Goal: Find specific page/section: Find specific page/section

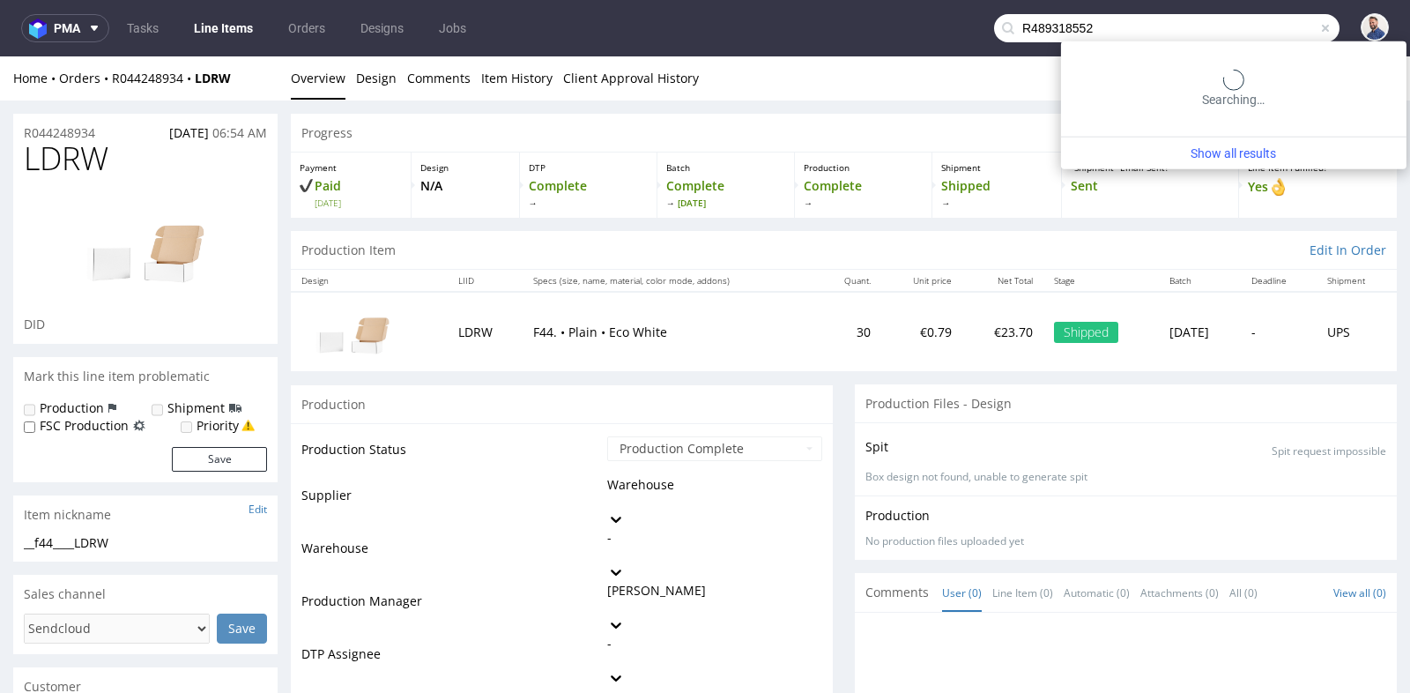
type input "R489318552"
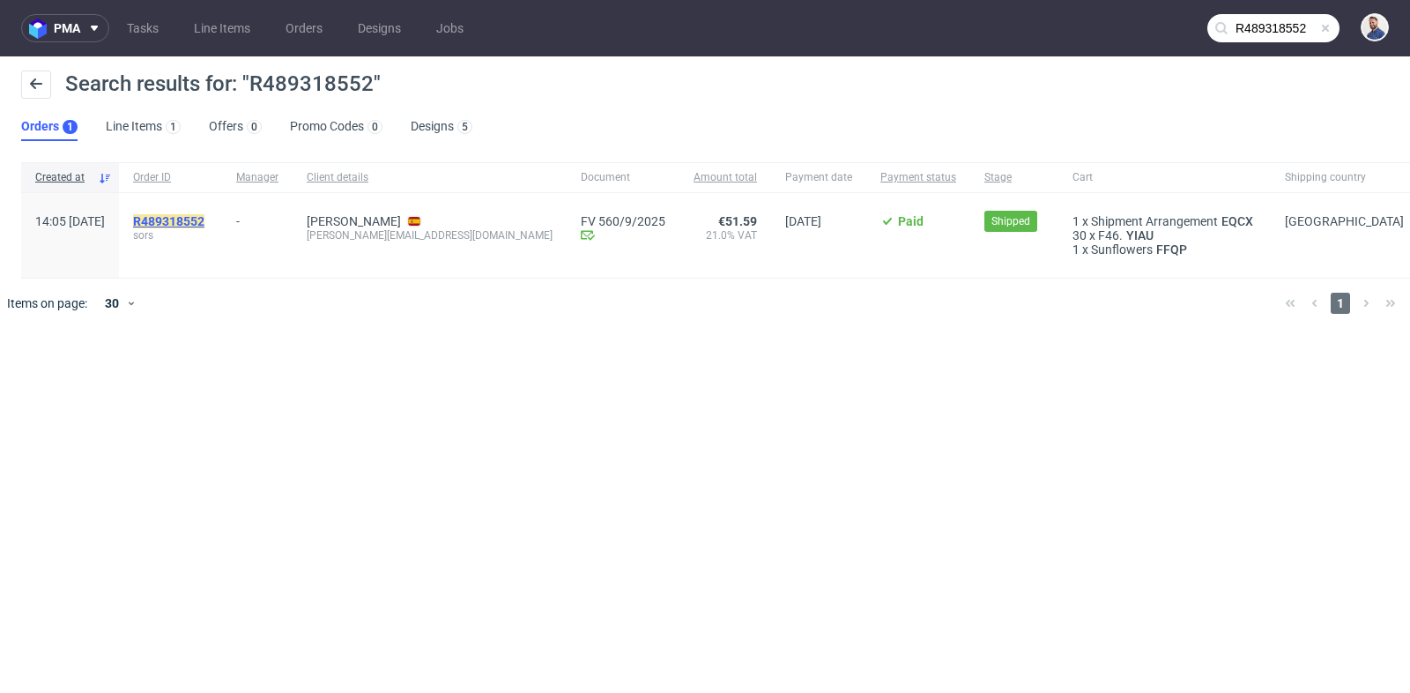
click at [204, 219] on mark "R489318552" at bounding box center [168, 221] width 71 height 14
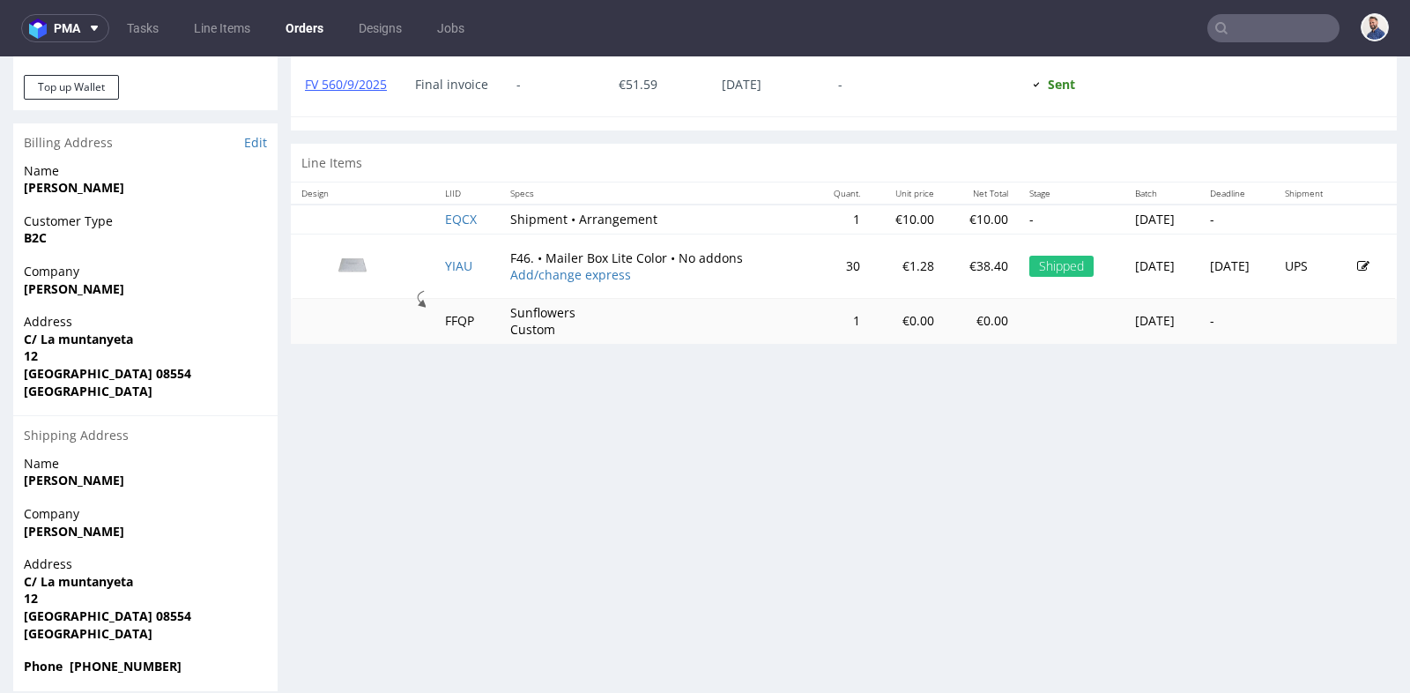
scroll to position [834, 0]
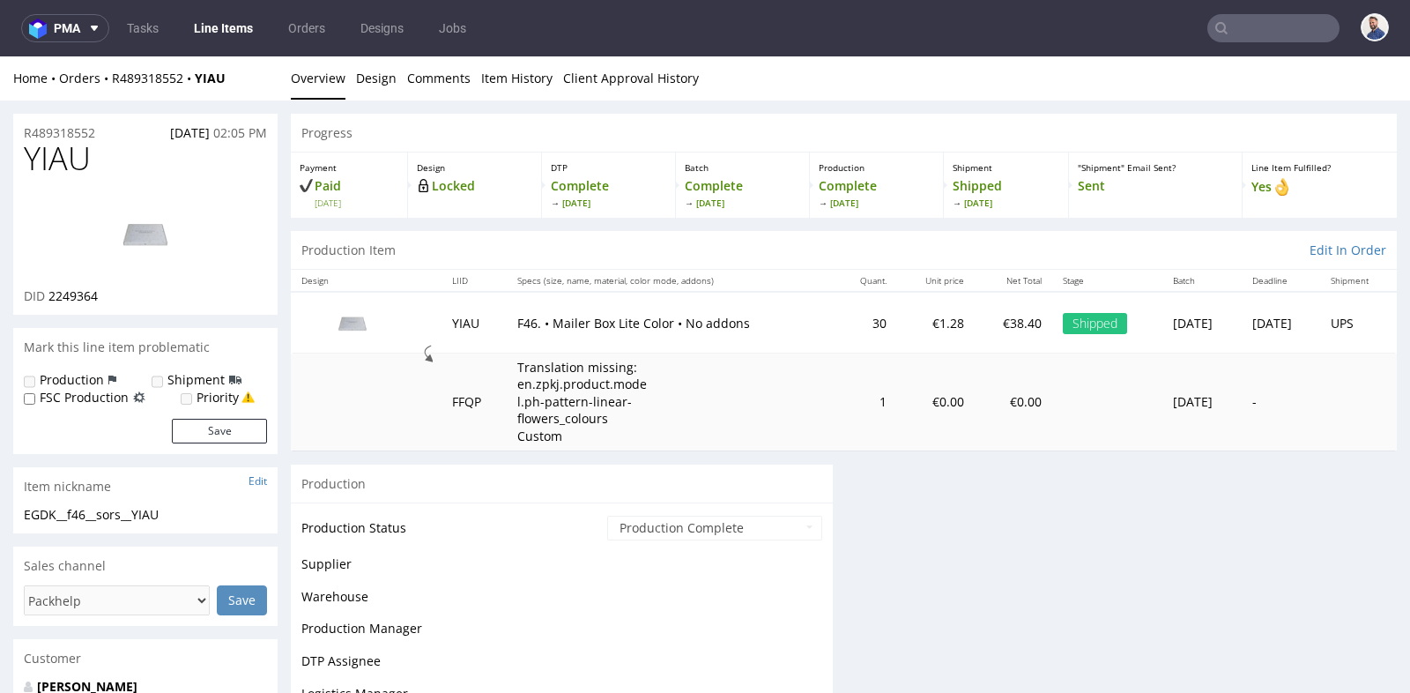
click at [835, 420] on td "1" at bounding box center [866, 401] width 62 height 97
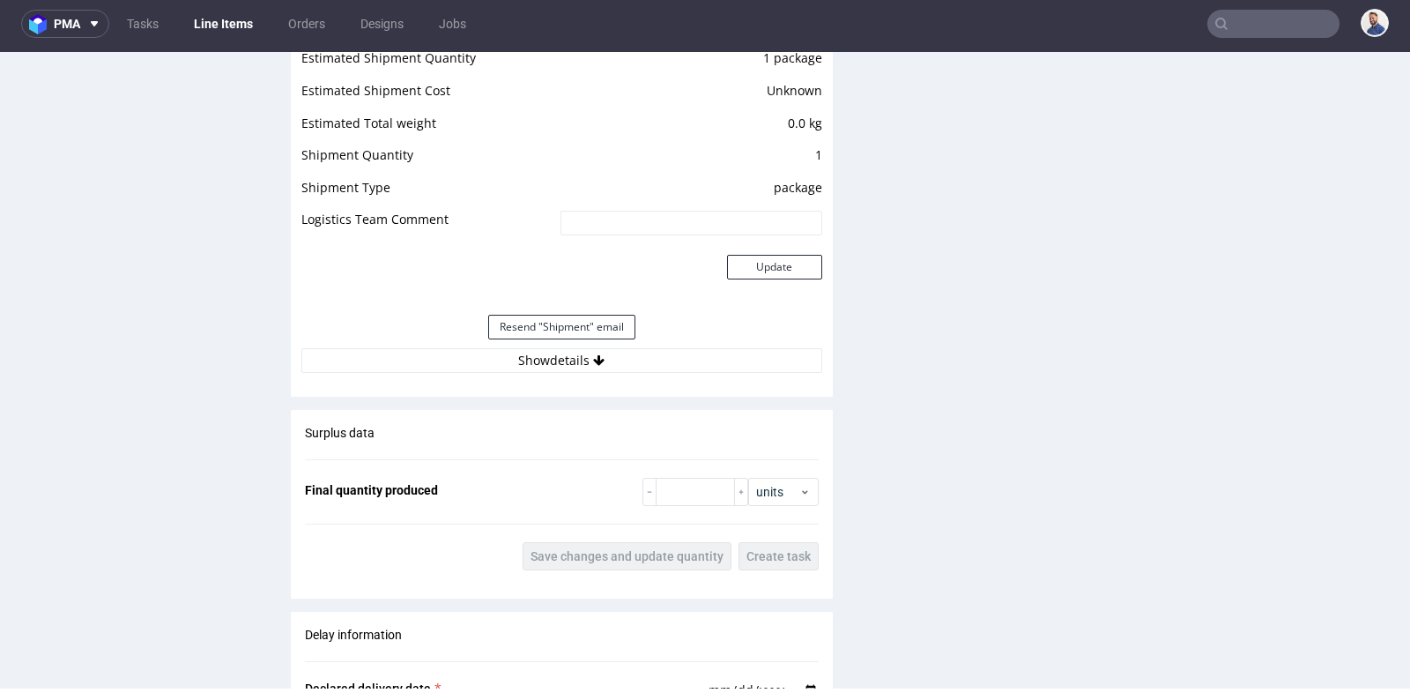
scroll to position [1848, 0]
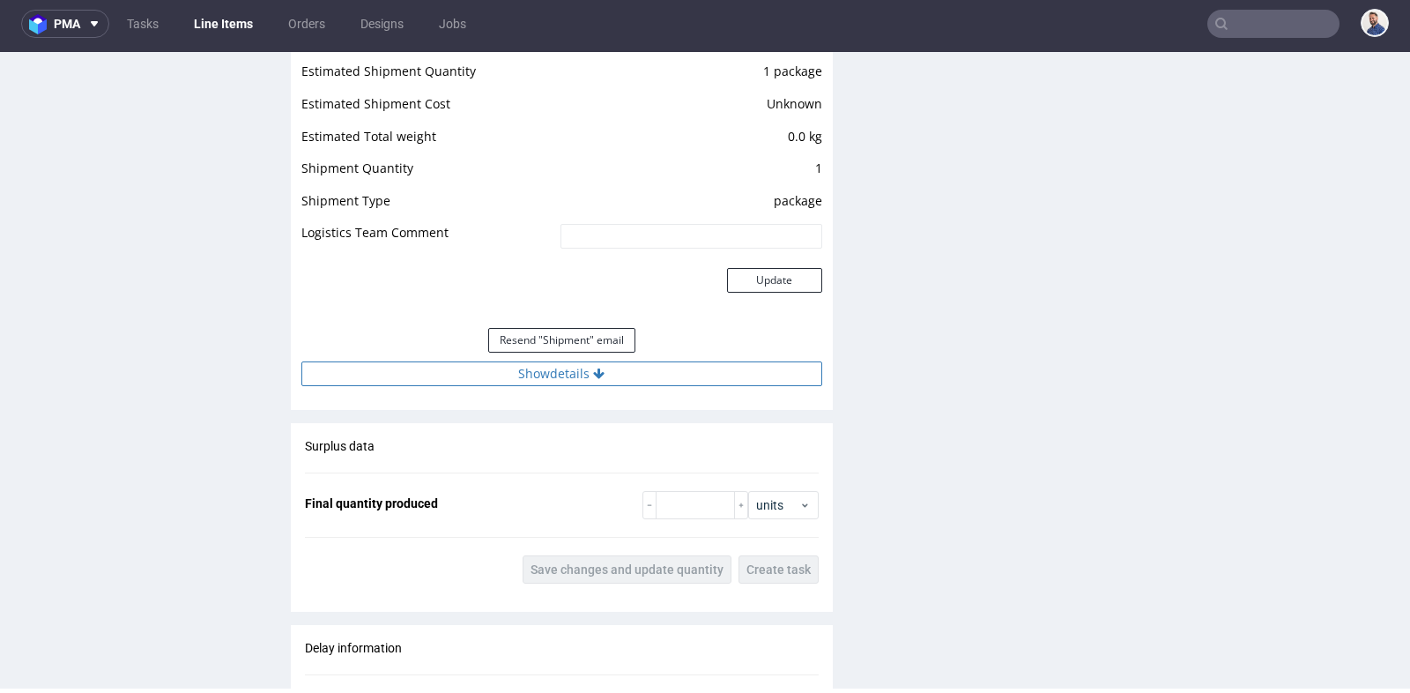
click at [559, 365] on button "Show details" at bounding box center [561, 373] width 521 height 25
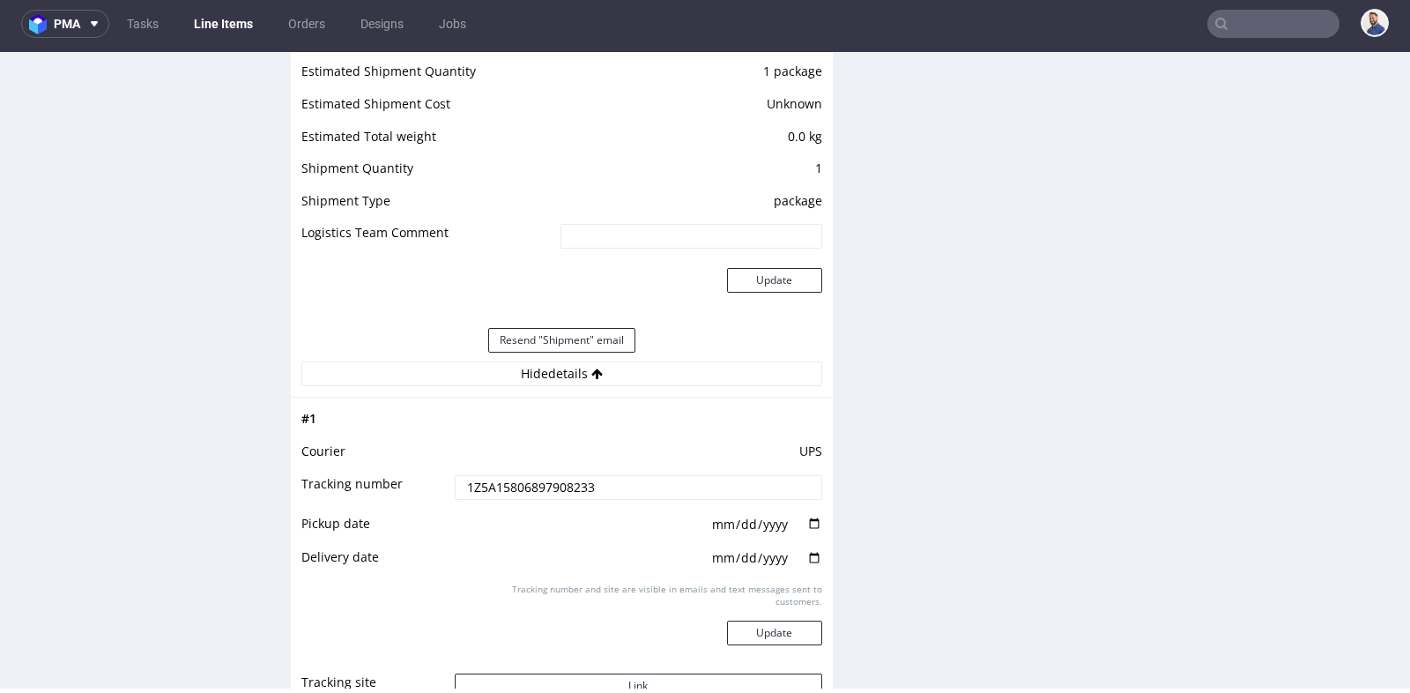
click at [548, 477] on input "1Z5A15806897908233" at bounding box center [638, 487] width 367 height 25
click at [898, 472] on div "Production Files - Design 2249364 Spit Request spit Spit not generated Producti…" at bounding box center [1126, 123] width 542 height 3024
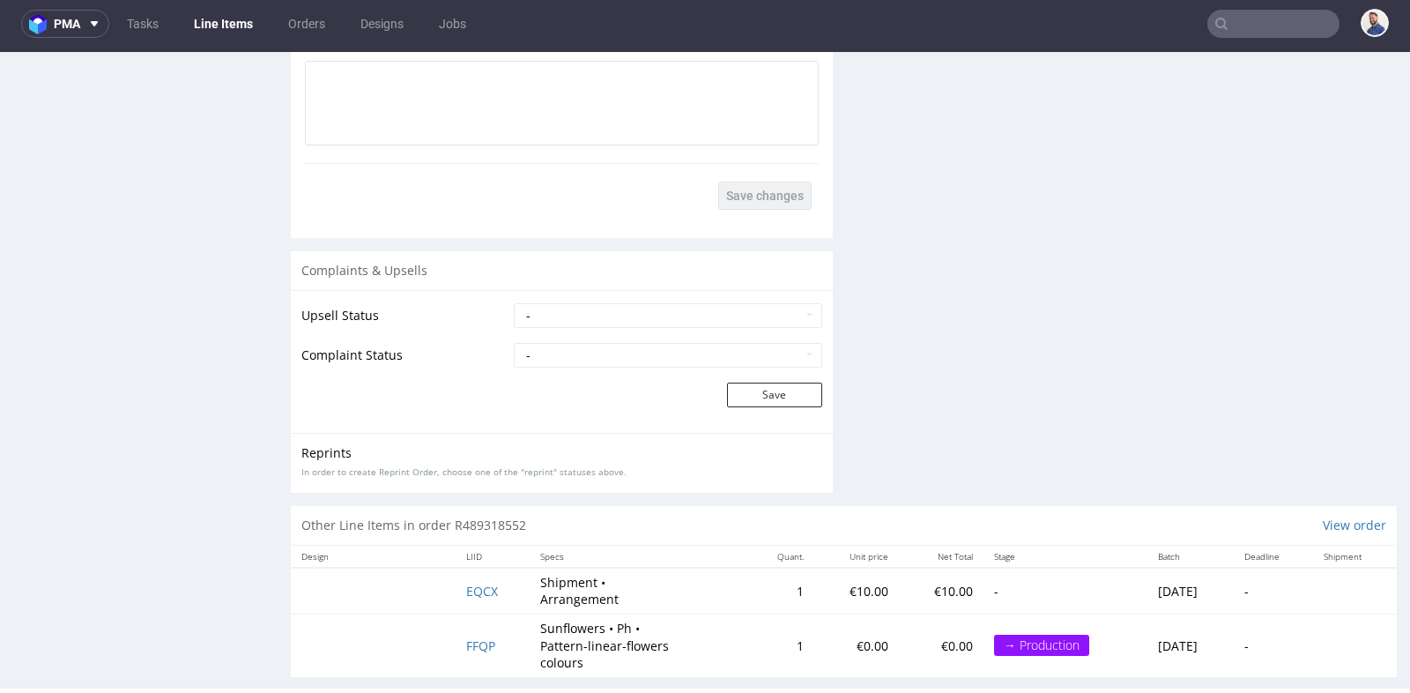
scroll to position [2994, 0]
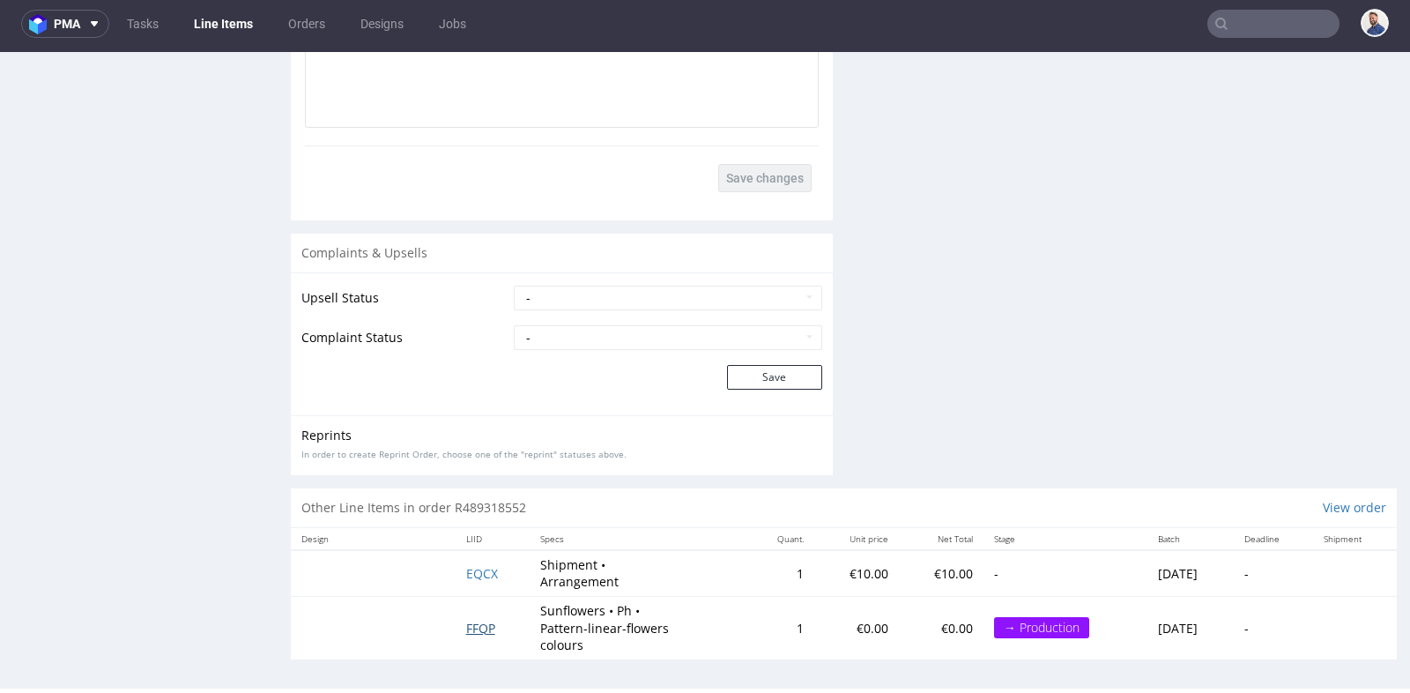
click at [466, 623] on span "FFQP" at bounding box center [480, 627] width 29 height 17
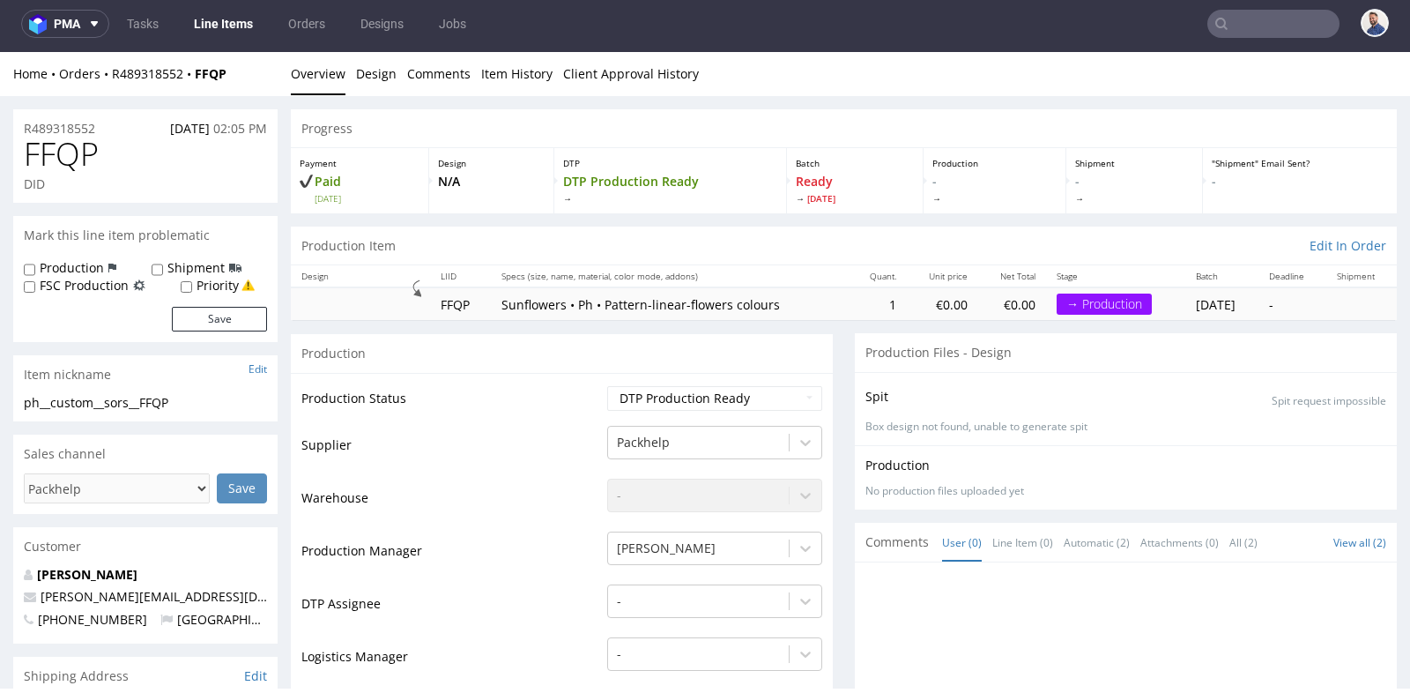
click at [855, 364] on div "Production Files - Design" at bounding box center [1126, 352] width 542 height 39
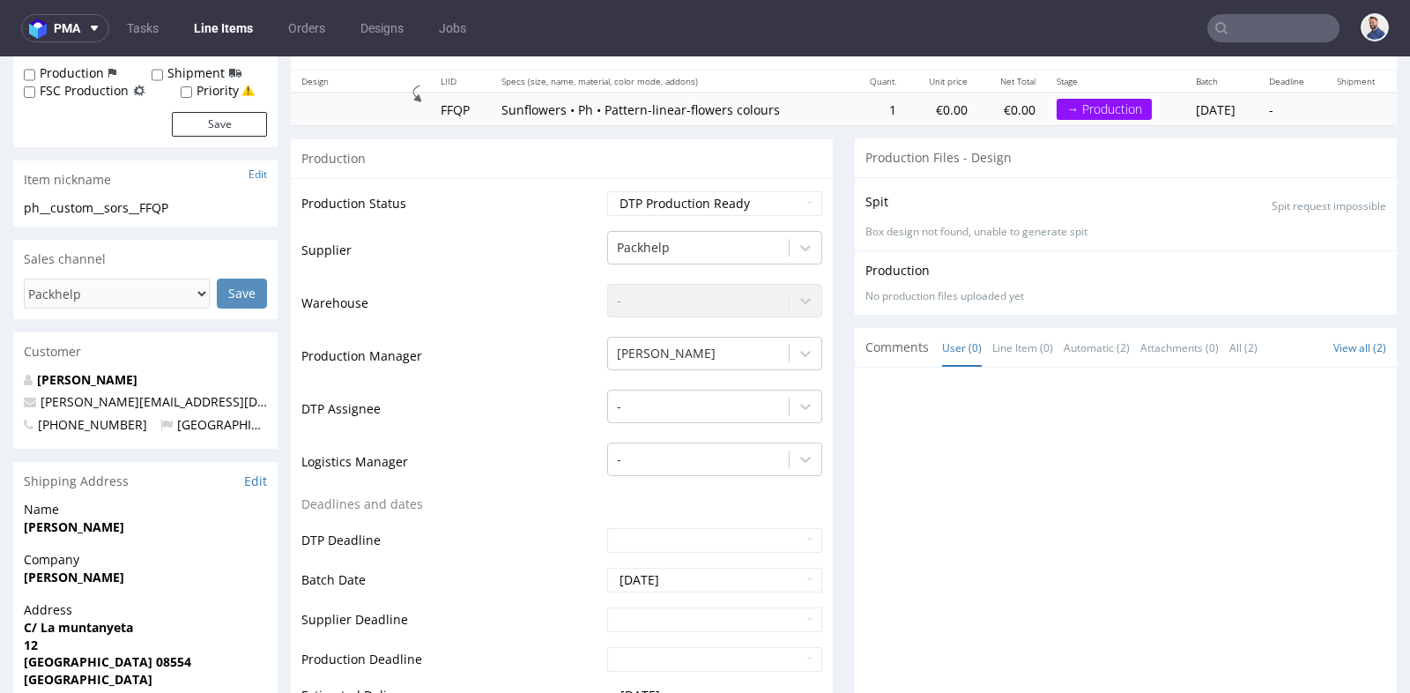
scroll to position [156, 0]
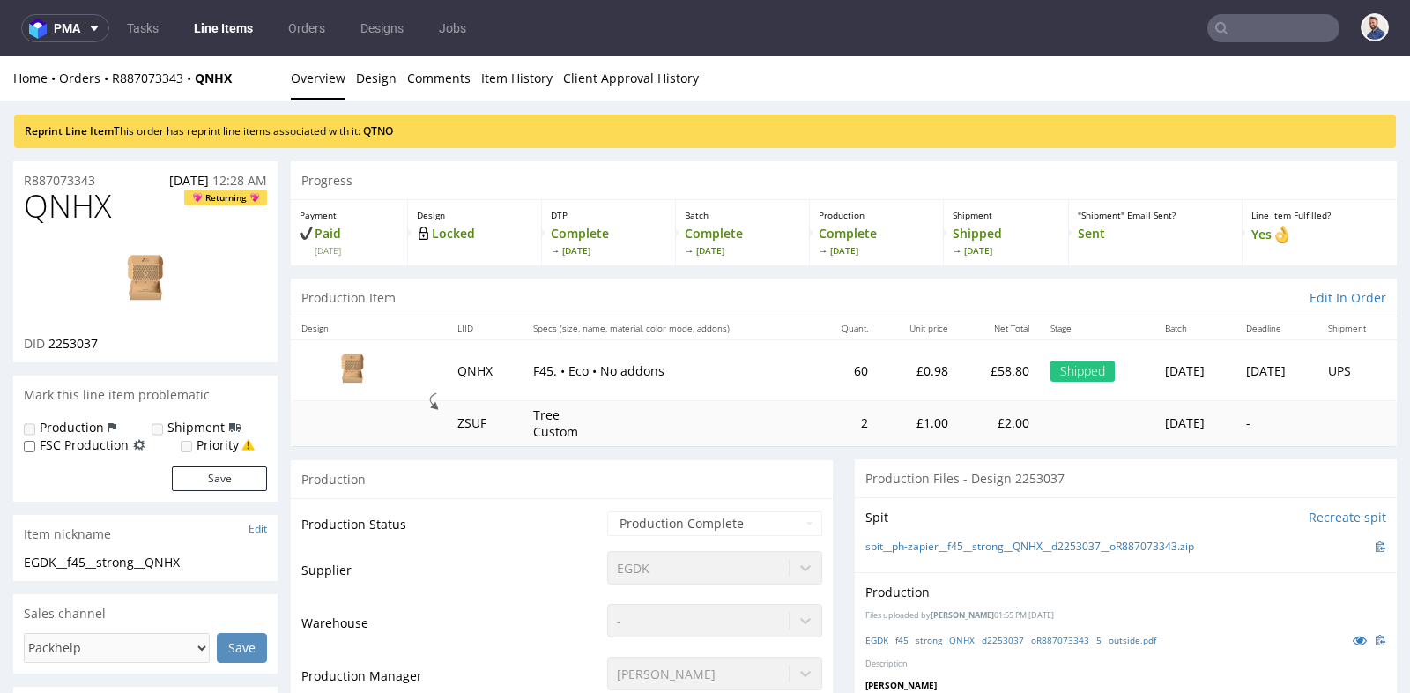
click at [1248, 32] on input "text" at bounding box center [1273, 28] width 132 height 28
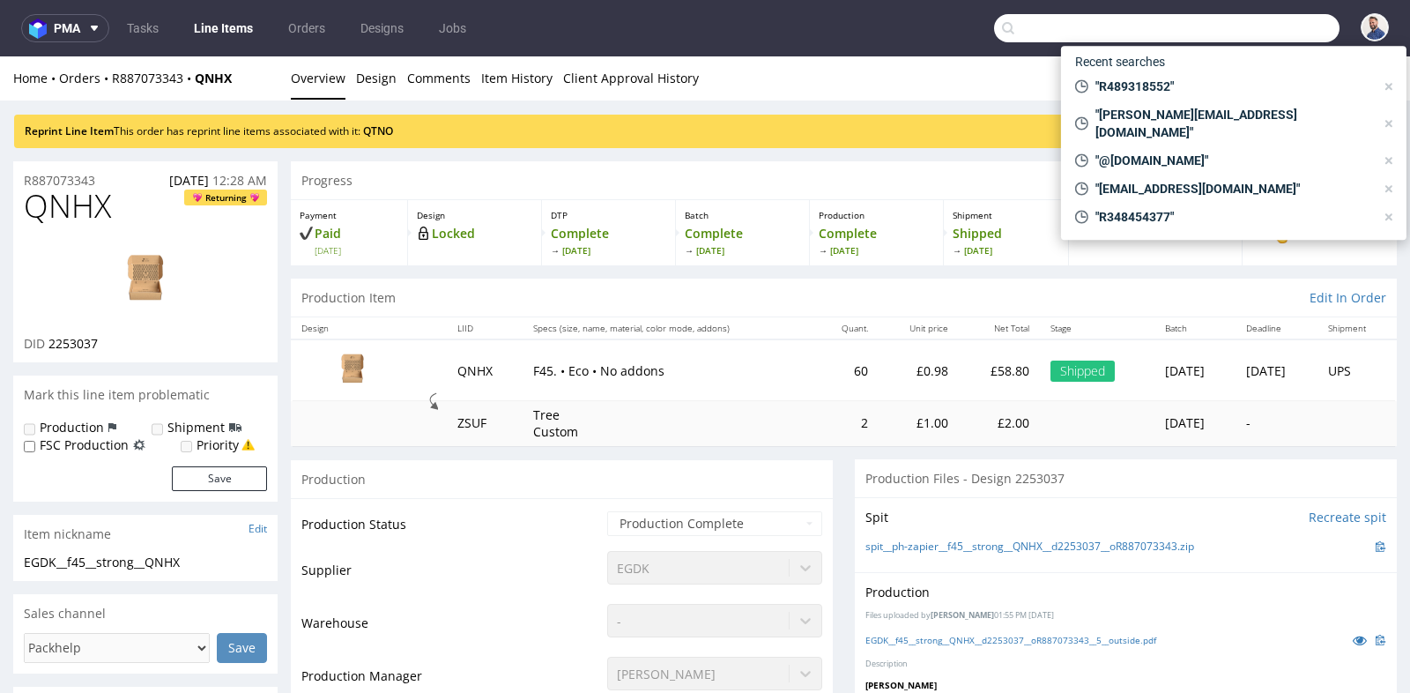
paste input "R468053228"
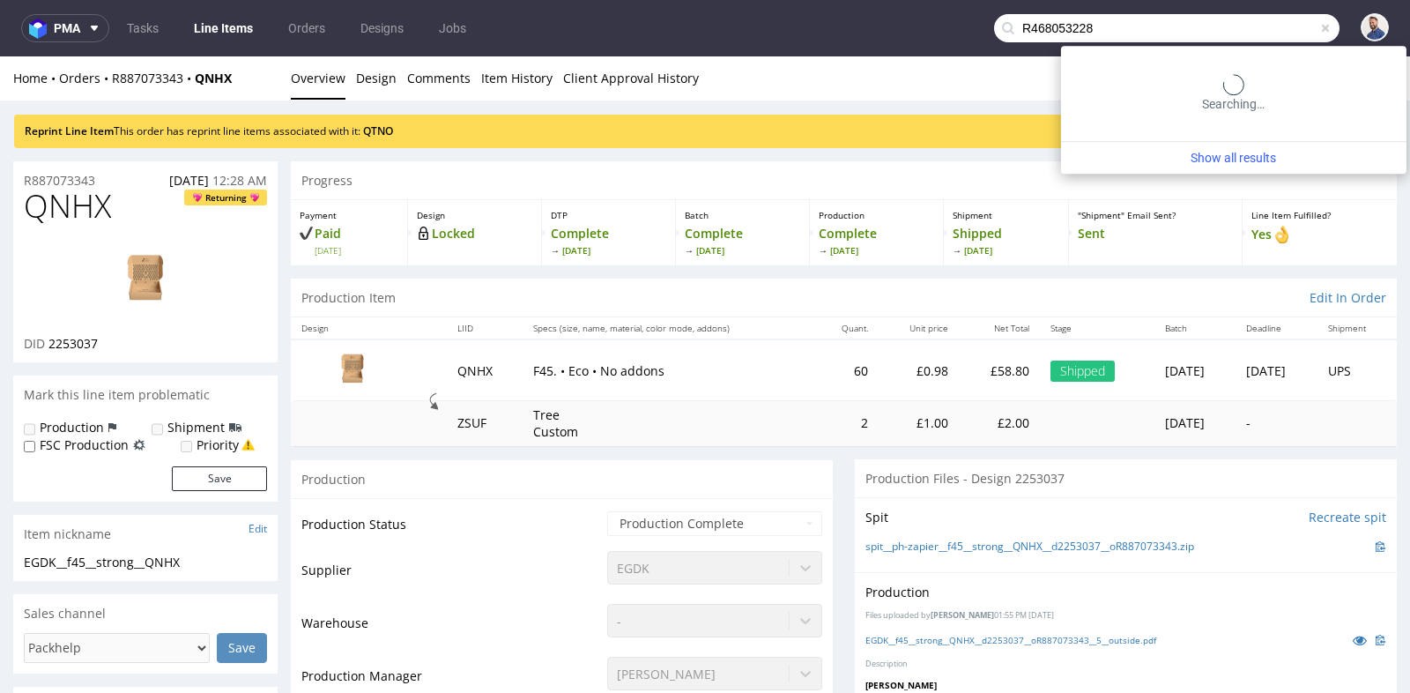
type input "R468053228"
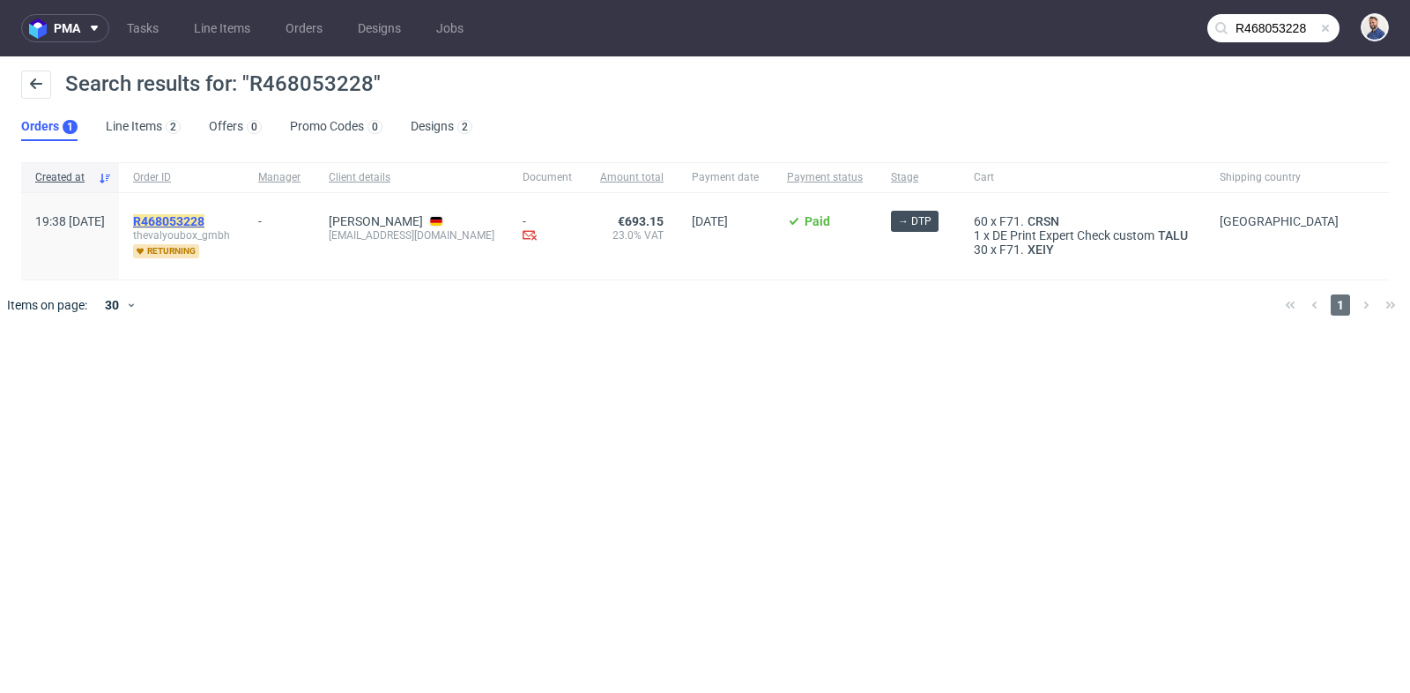
click at [204, 217] on mark "R468053228" at bounding box center [168, 221] width 71 height 14
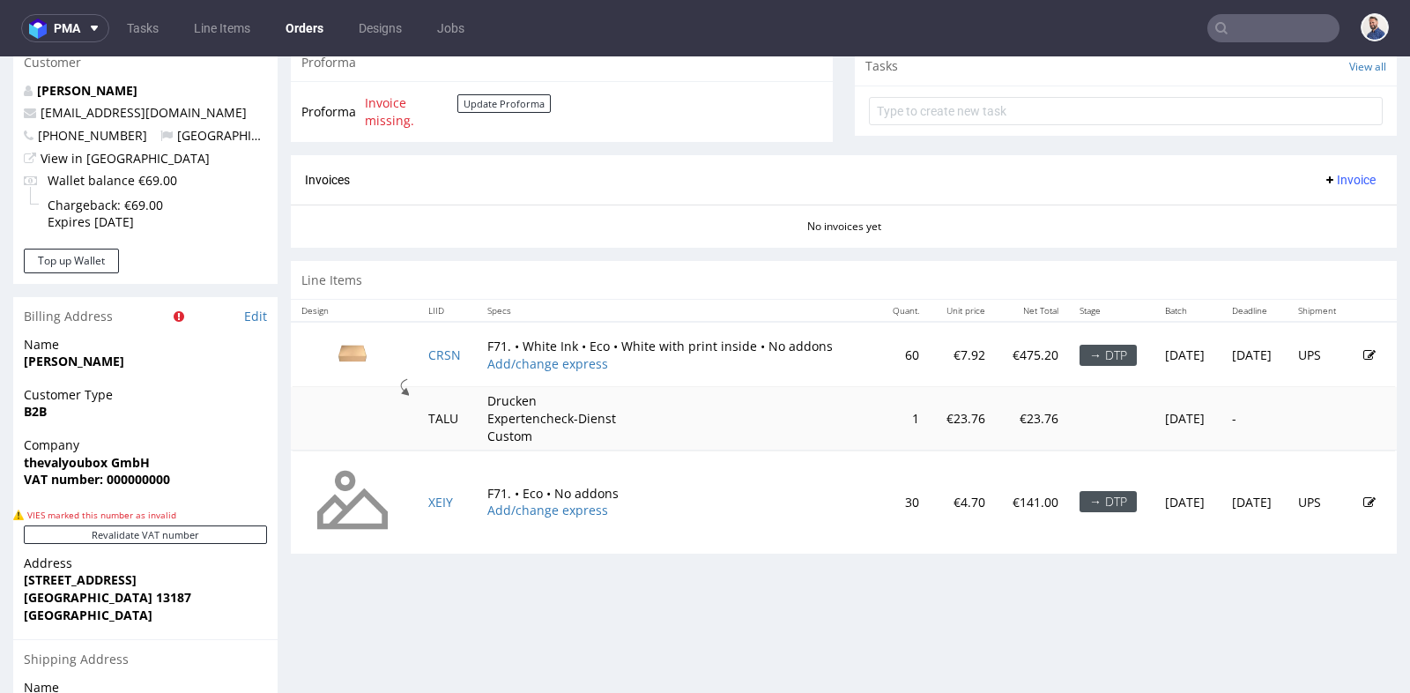
scroll to position [705, 0]
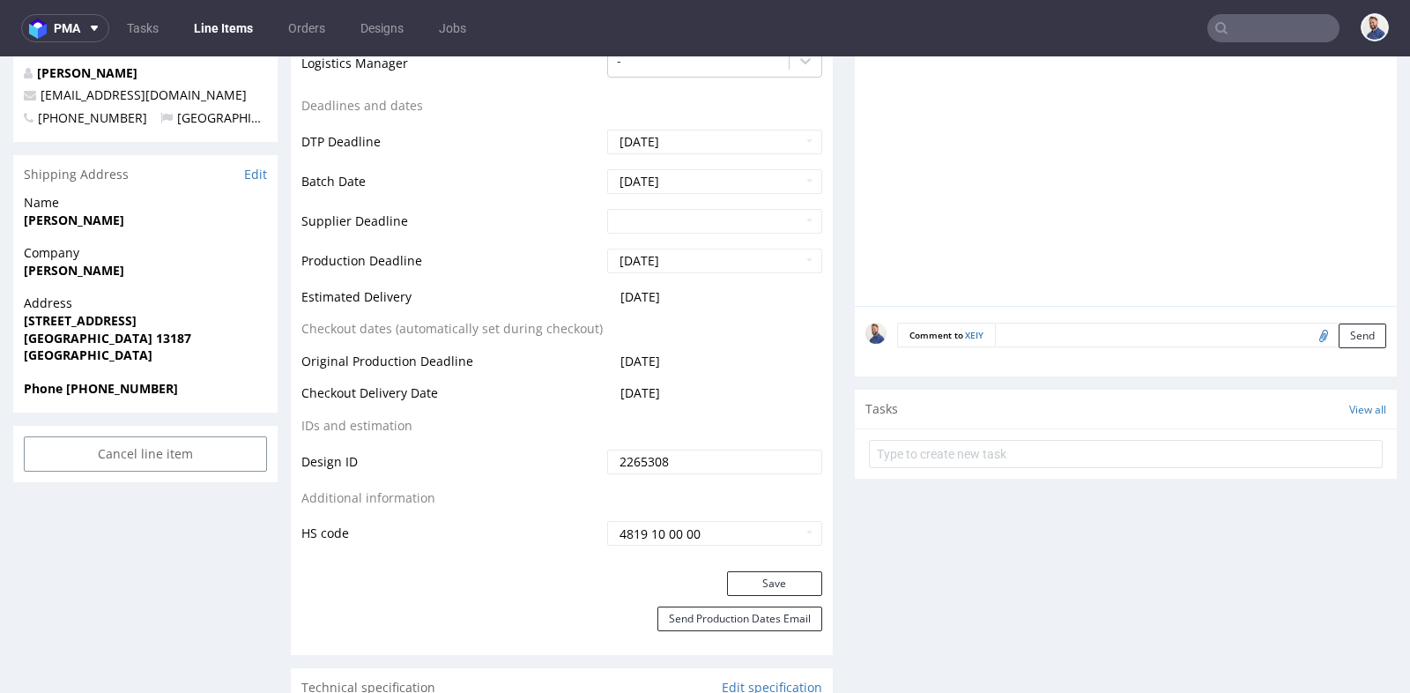
scroll to position [705, 0]
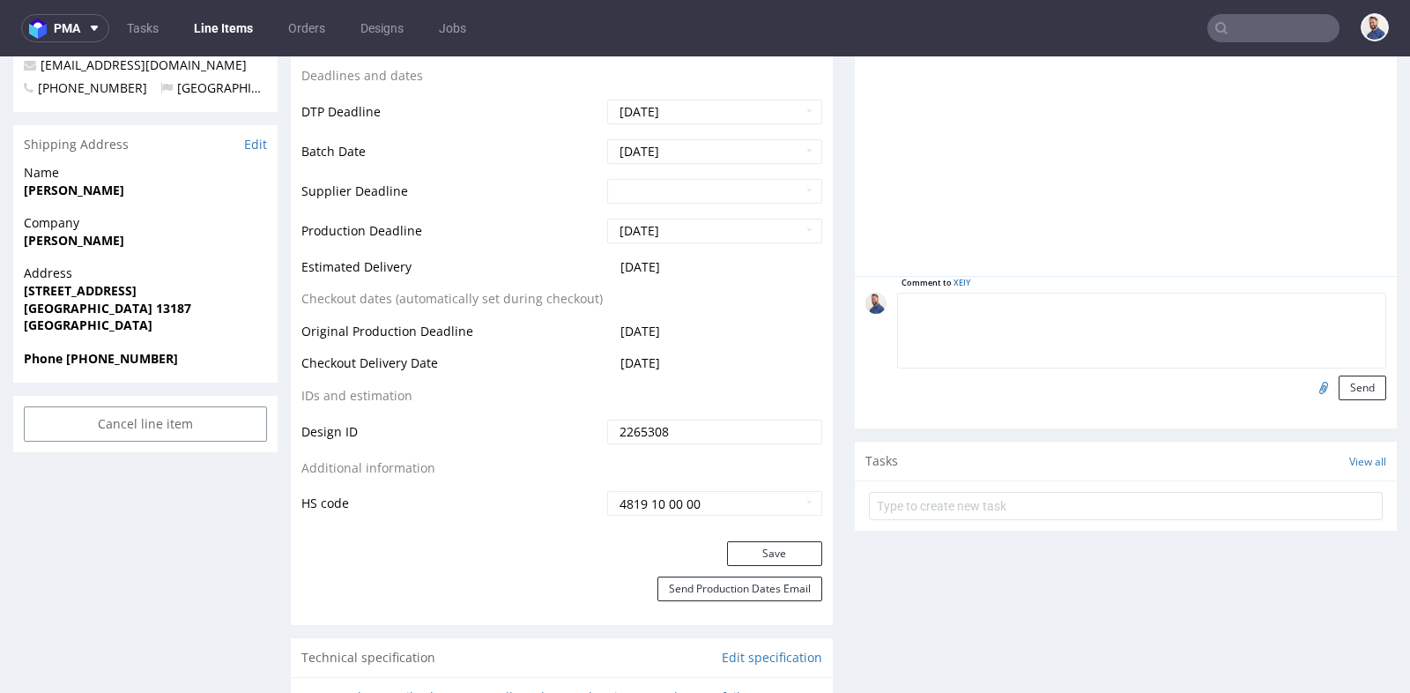
click at [1085, 301] on textarea at bounding box center [1141, 331] width 489 height 76
type textarea "[PERSON_NAME] bez nadruku"
click at [1338, 385] on button "Send" at bounding box center [1362, 387] width 48 height 25
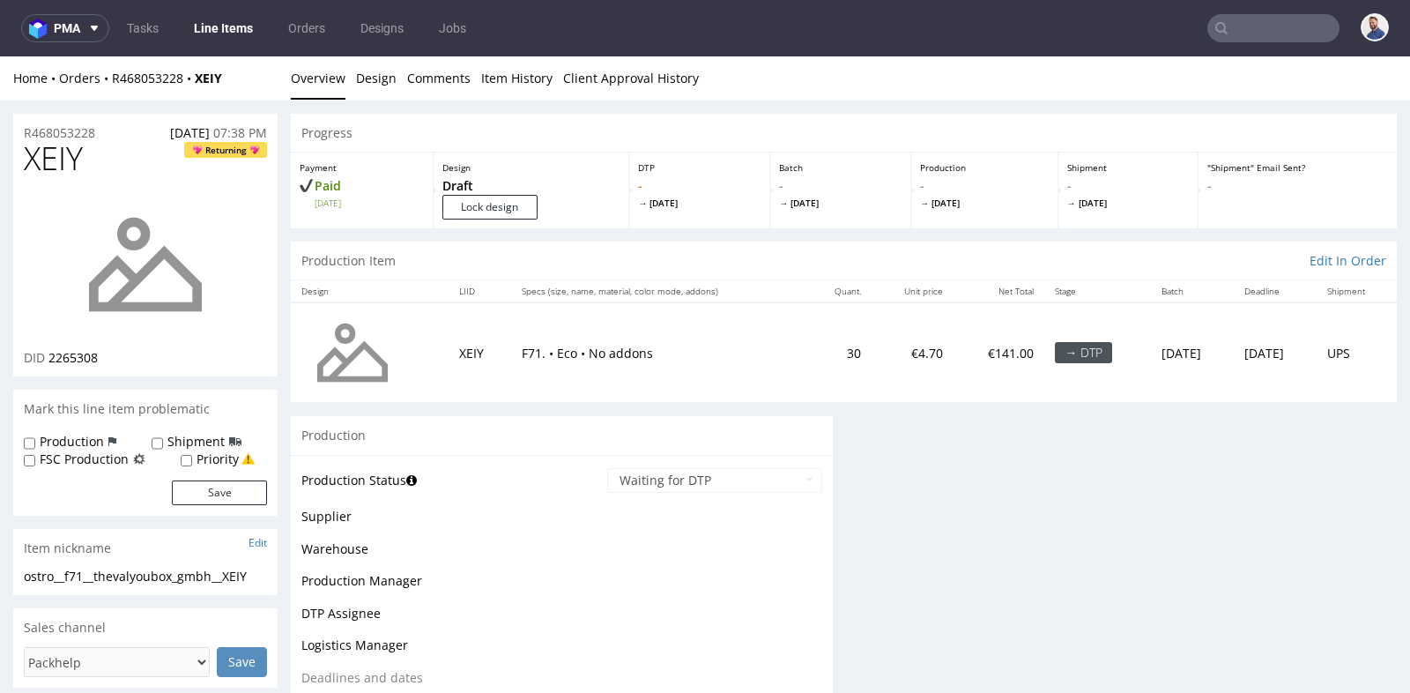
scroll to position [0, 0]
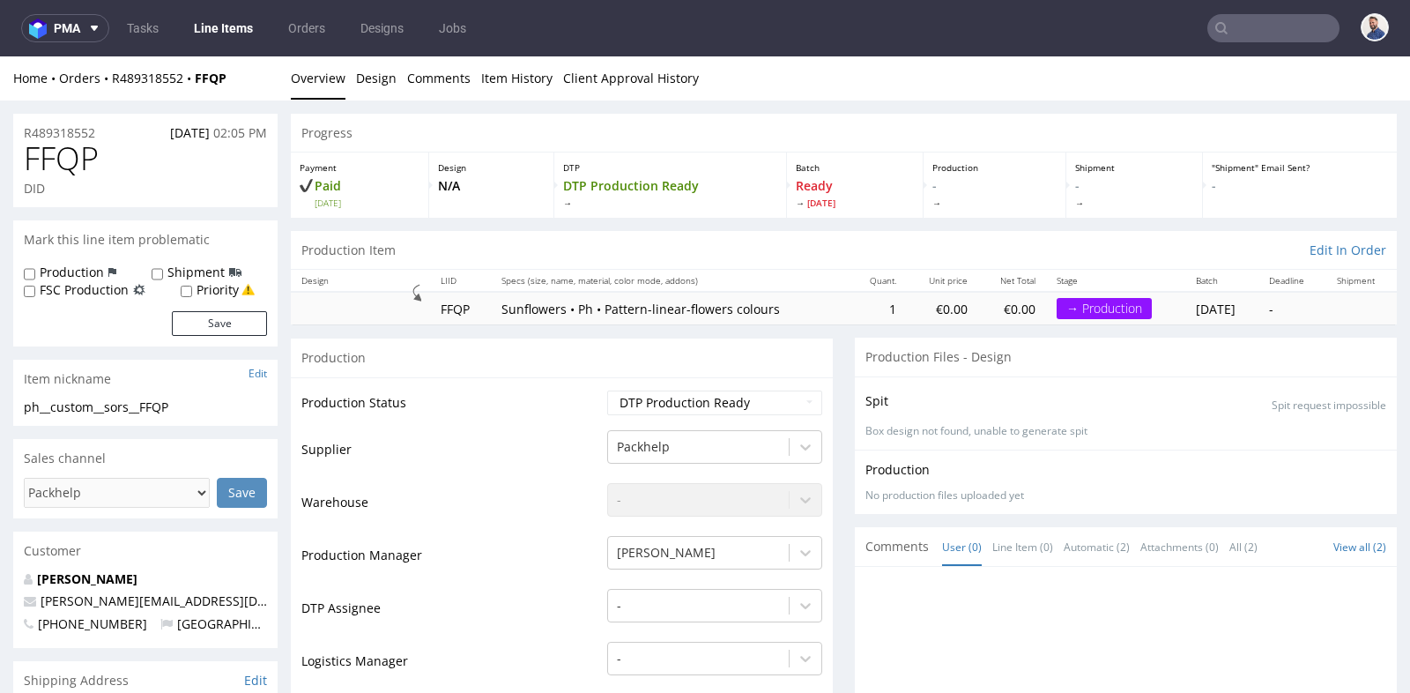
scroll to position [156, 0]
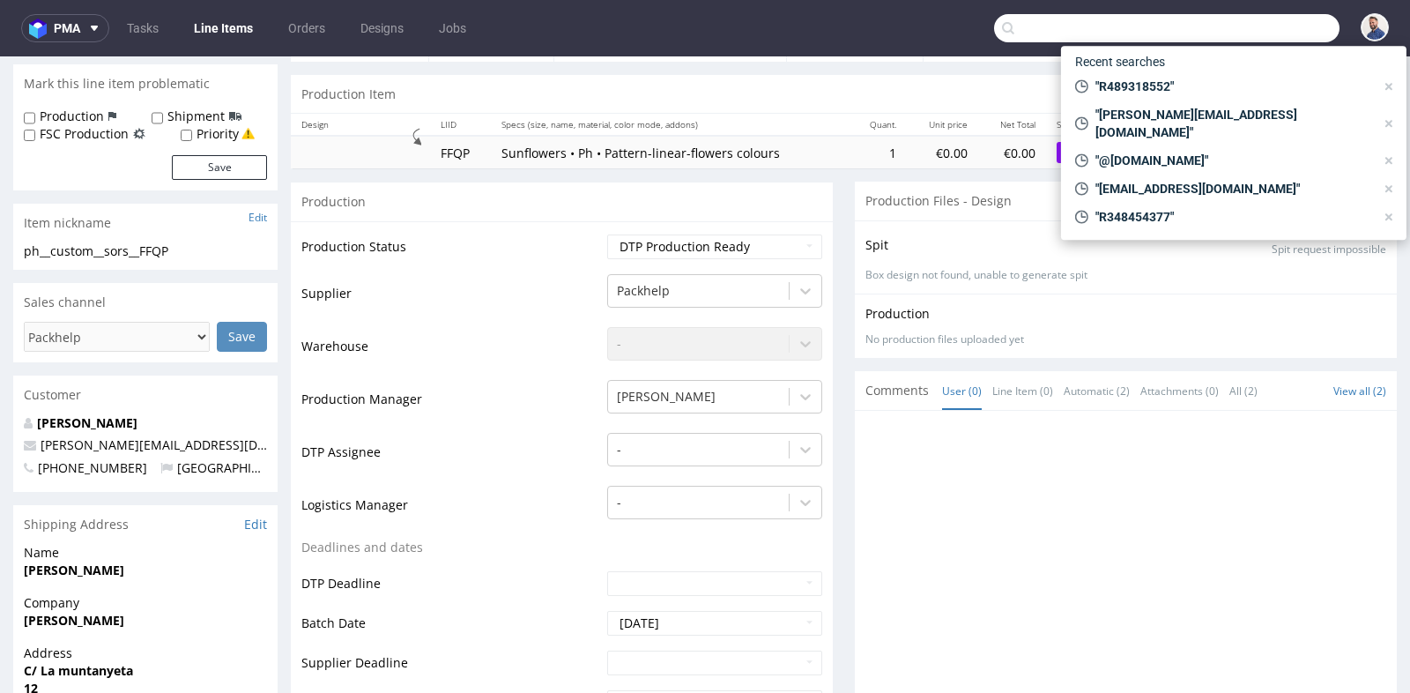
click at [1235, 30] on input "text" at bounding box center [1166, 28] width 345 height 28
paste input "R491009080"
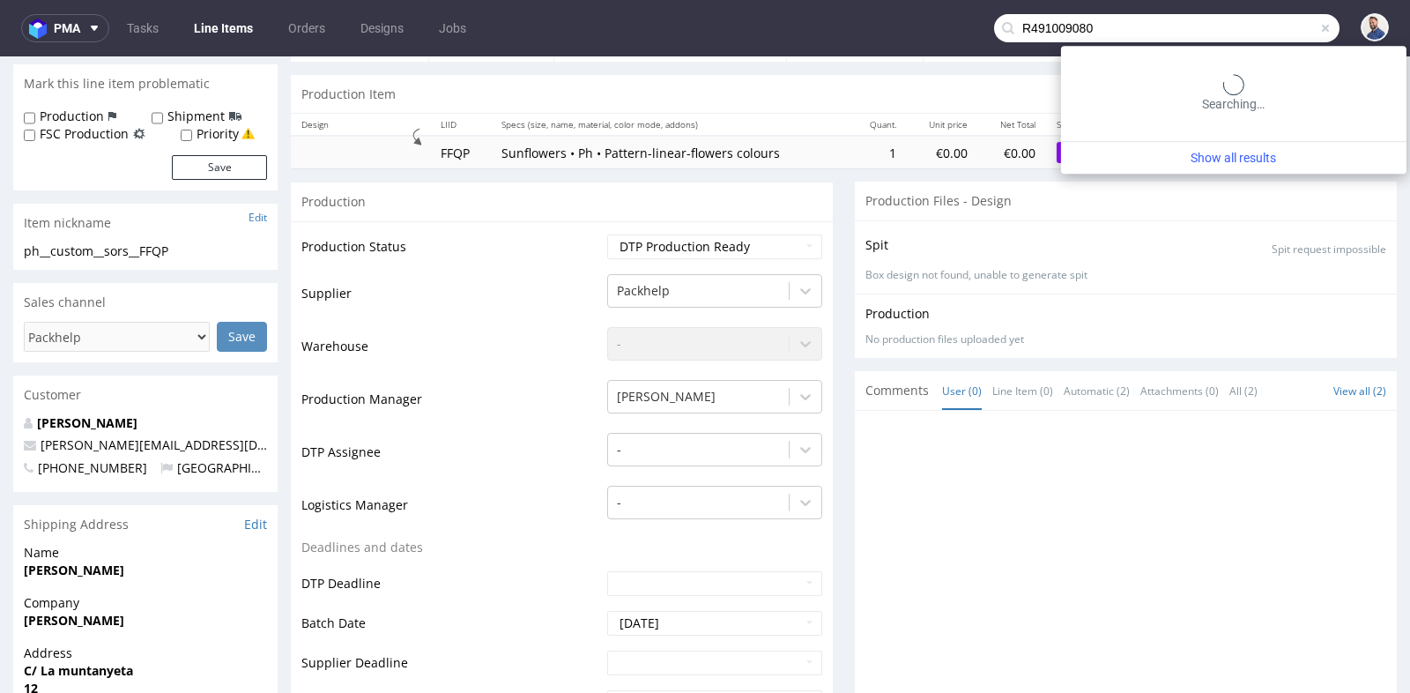
type input "R491009080"
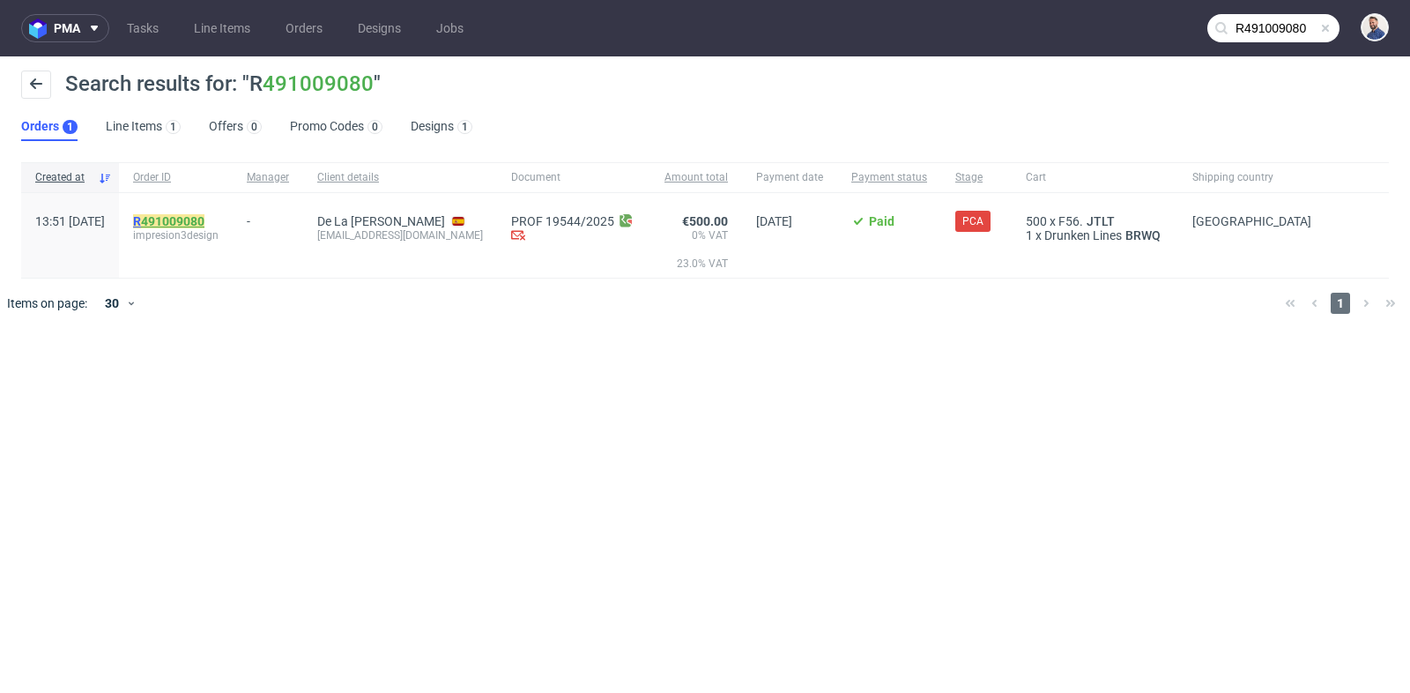
click at [219, 226] on div "R 491009080 impresion3design" at bounding box center [175, 228] width 85 height 28
click at [204, 222] on link "491009080" at bounding box center [172, 221] width 63 height 14
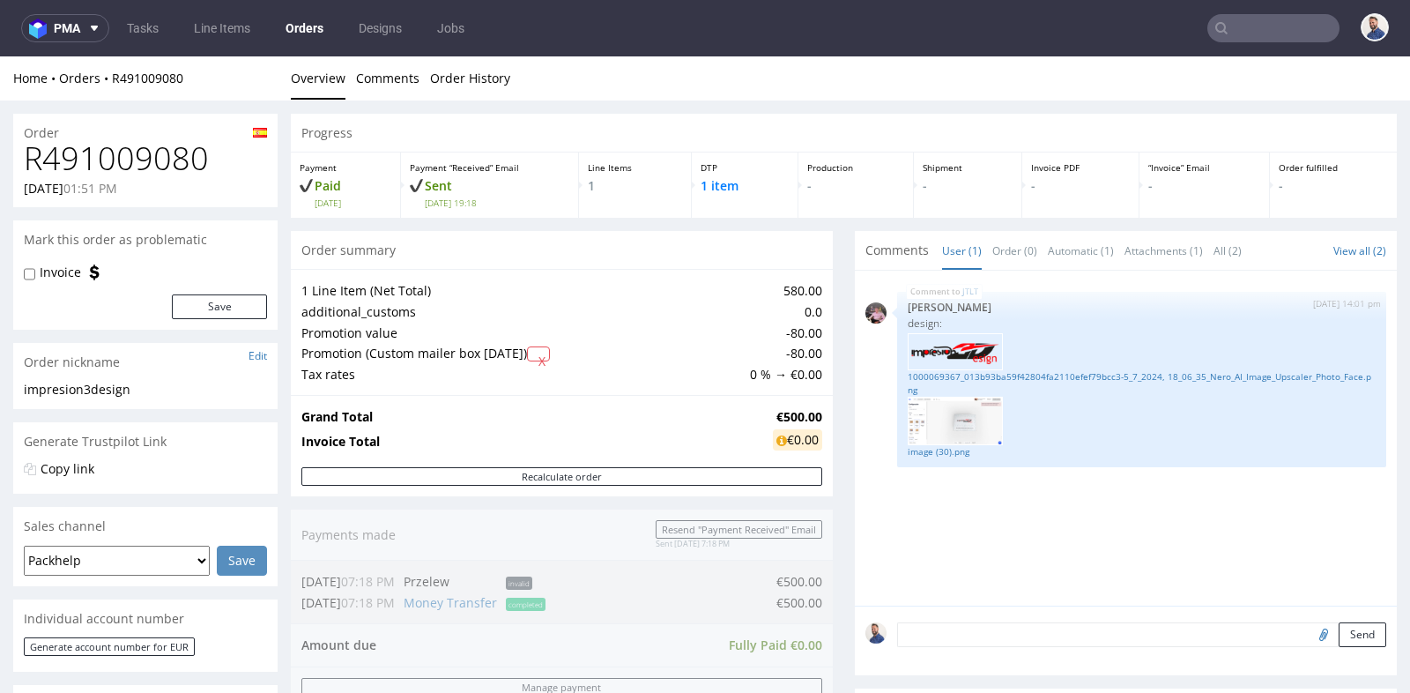
click at [836, 447] on div "Progress Payment Paid Fri 12 Sep Payment “Received” Email Sent Fri 12 Sep 19:18…" at bounding box center [844, 618] width 1106 height 1009
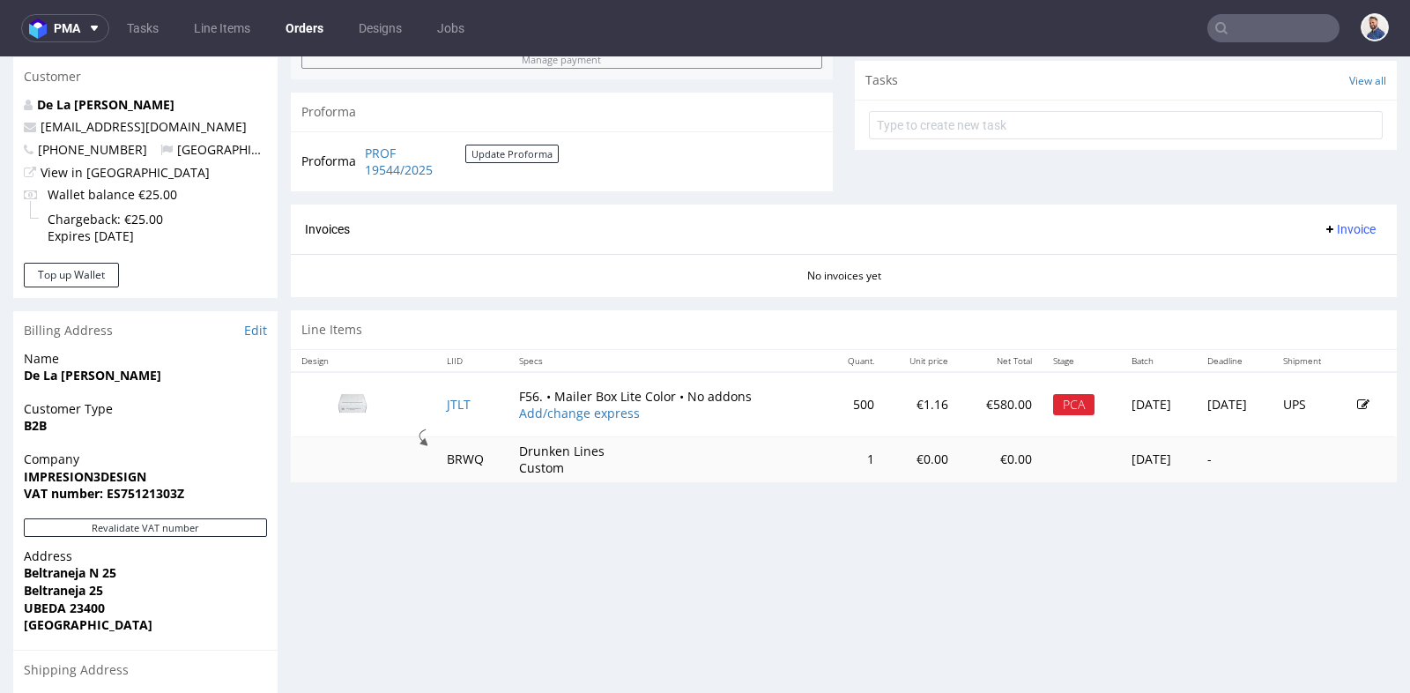
scroll to position [665, 0]
